Goal: Transaction & Acquisition: Purchase product/service

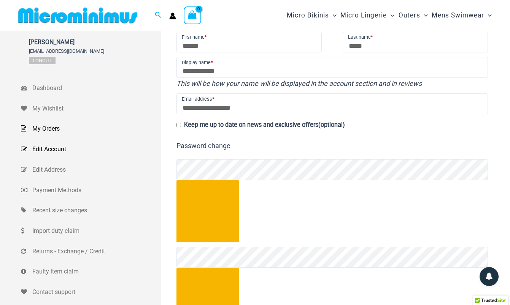
click at [48, 124] on span "My Orders" at bounding box center [95, 128] width 127 height 11
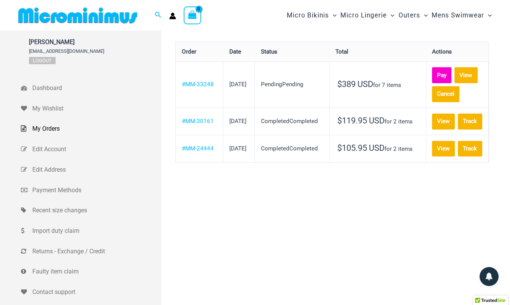
click at [432, 76] on link "Pay" at bounding box center [442, 75] width 20 height 16
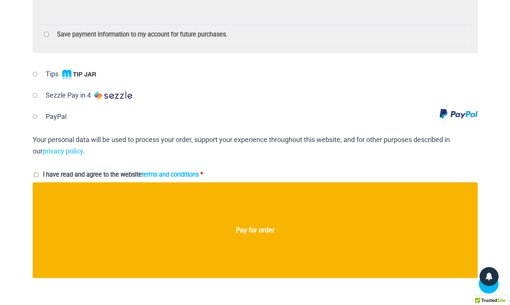
scroll to position [393, 0]
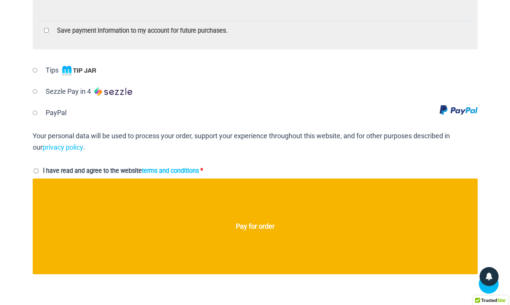
click at [75, 167] on span "I have read and agree to the website terms and conditions" at bounding box center [121, 170] width 156 height 7
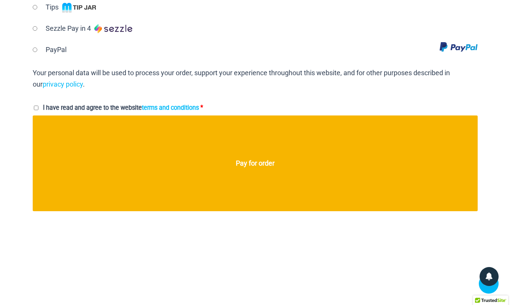
scroll to position [526, 0]
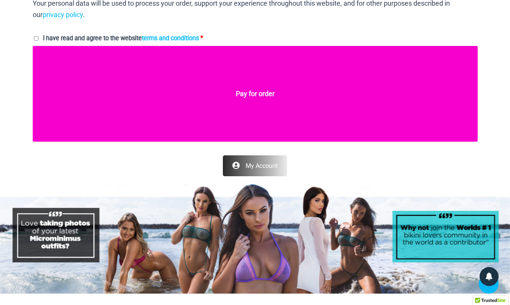
click at [238, 91] on button "Pay for order" at bounding box center [255, 94] width 445 height 96
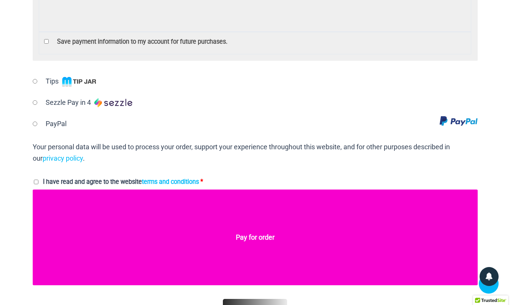
scroll to position [448, 0]
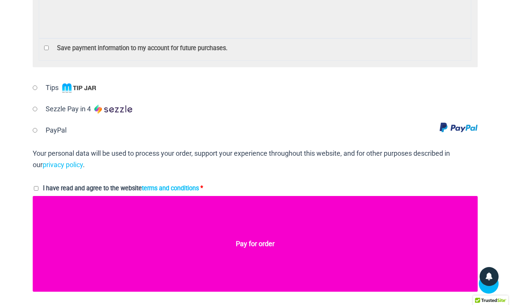
click at [238, 212] on button "Pay for order" at bounding box center [255, 244] width 445 height 96
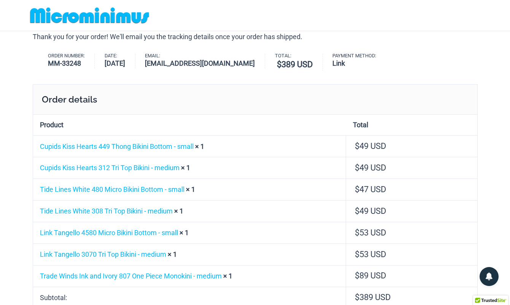
click at [88, 18] on img at bounding box center [89, 15] width 125 height 17
